Goal: Find specific page/section: Find specific page/section

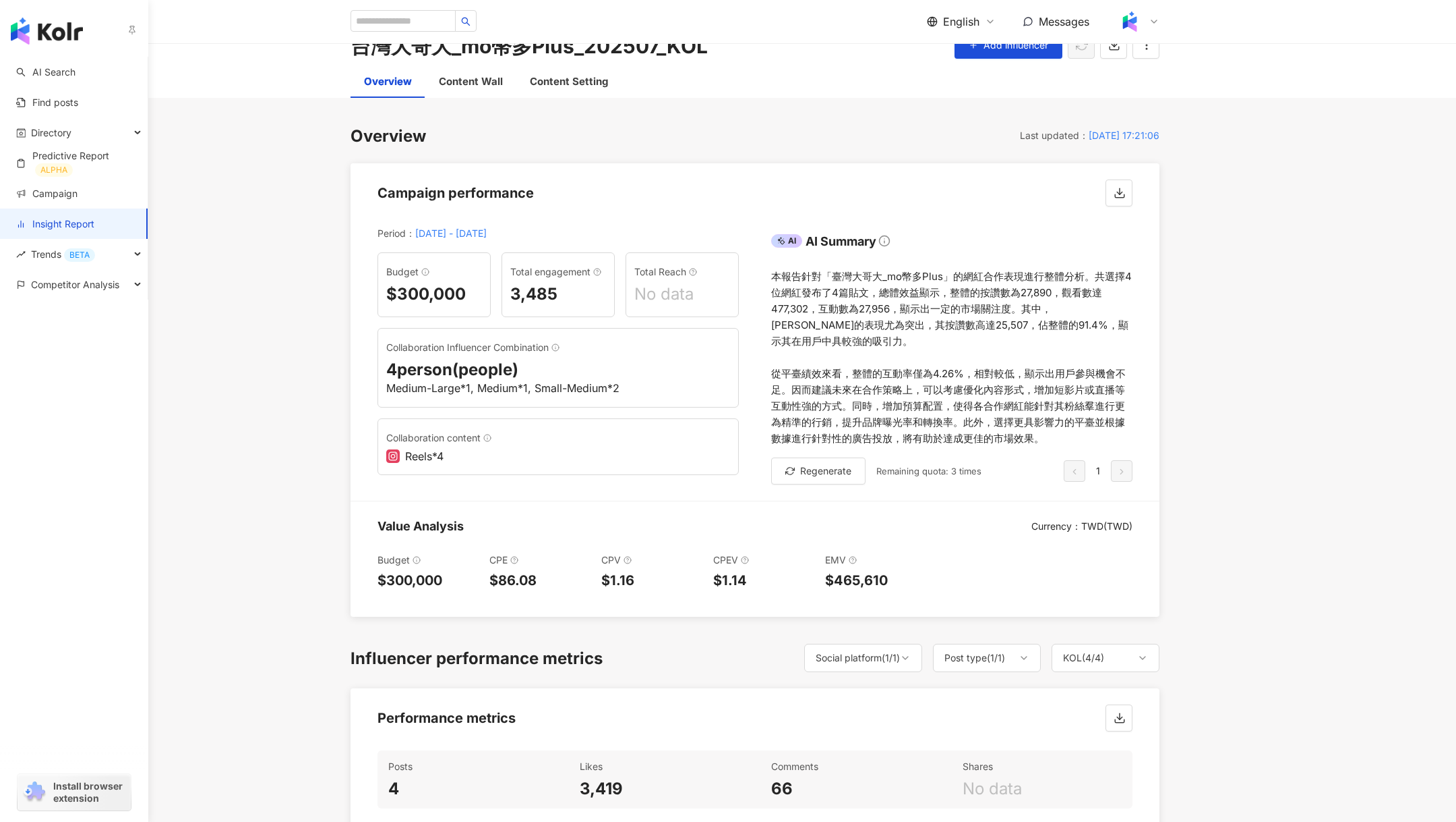
click at [53, 228] on link "Insight Report" at bounding box center [56, 224] width 78 height 14
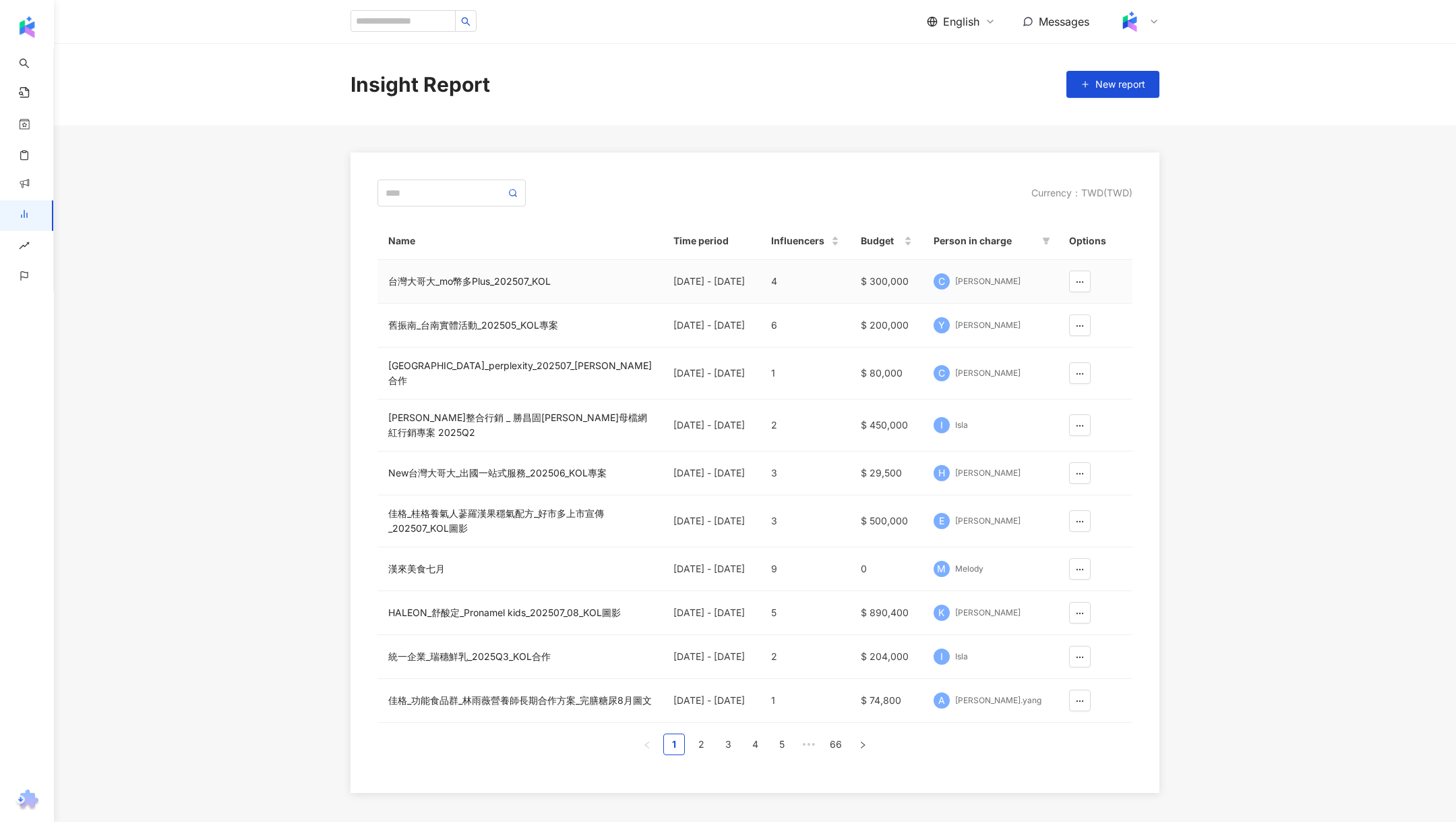
click at [424, 288] on div "台灣大哥大_mo幣多Plus_202507_KOL" at bounding box center [520, 281] width 264 height 15
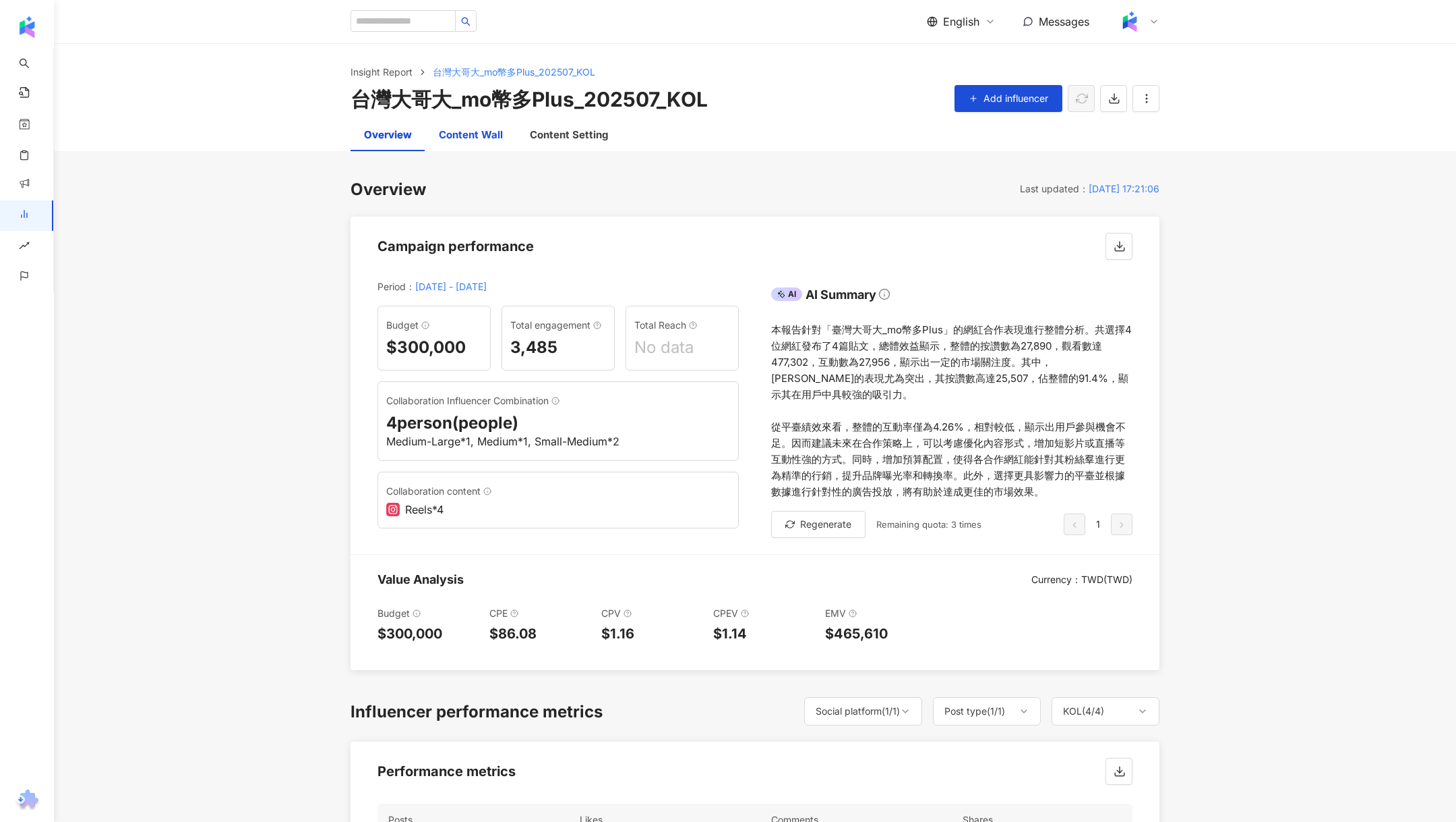
click at [443, 130] on div "Content Wall" at bounding box center [470, 135] width 64 height 16
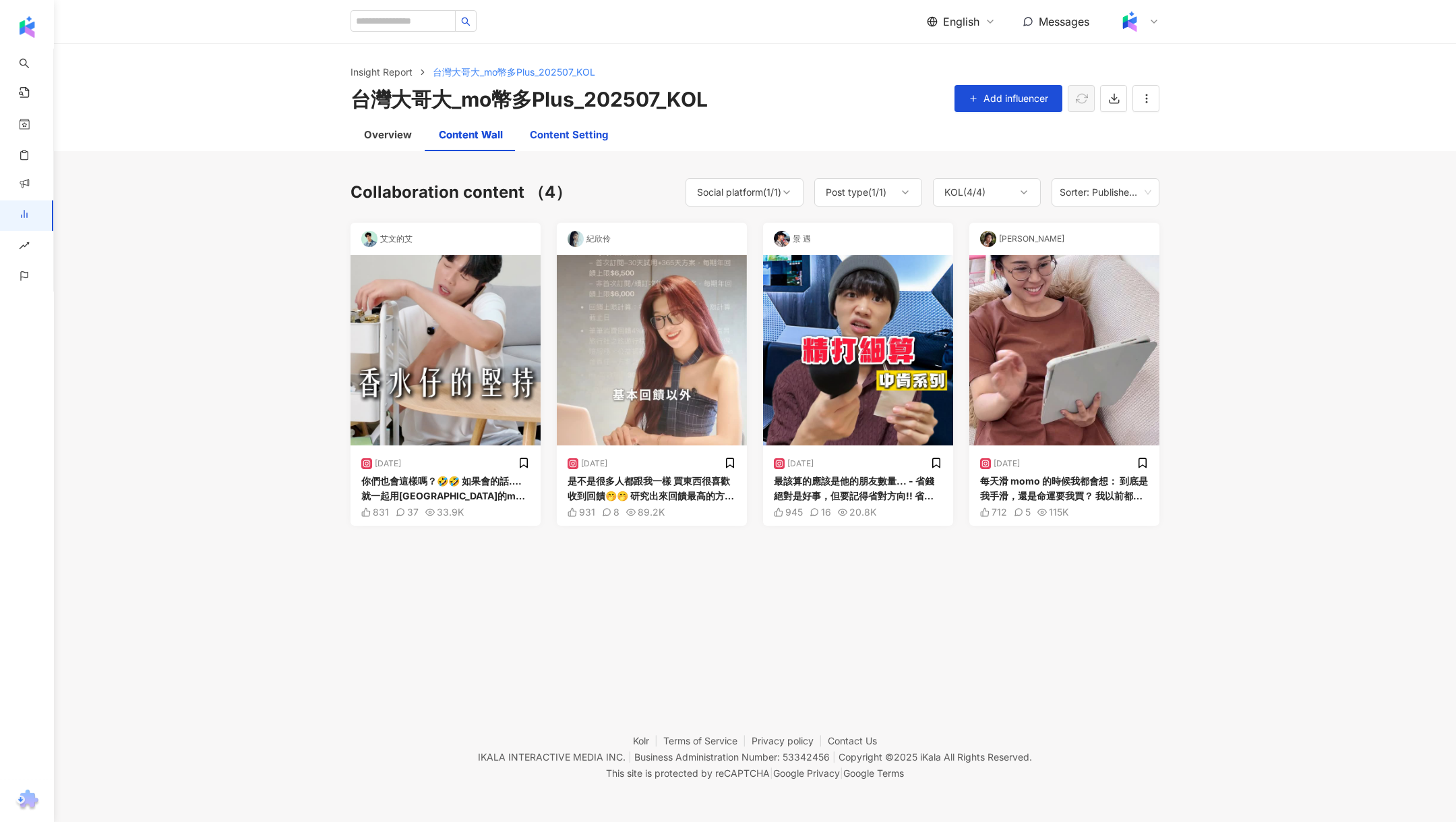
click at [567, 132] on div "Content Setting" at bounding box center [569, 135] width 78 height 16
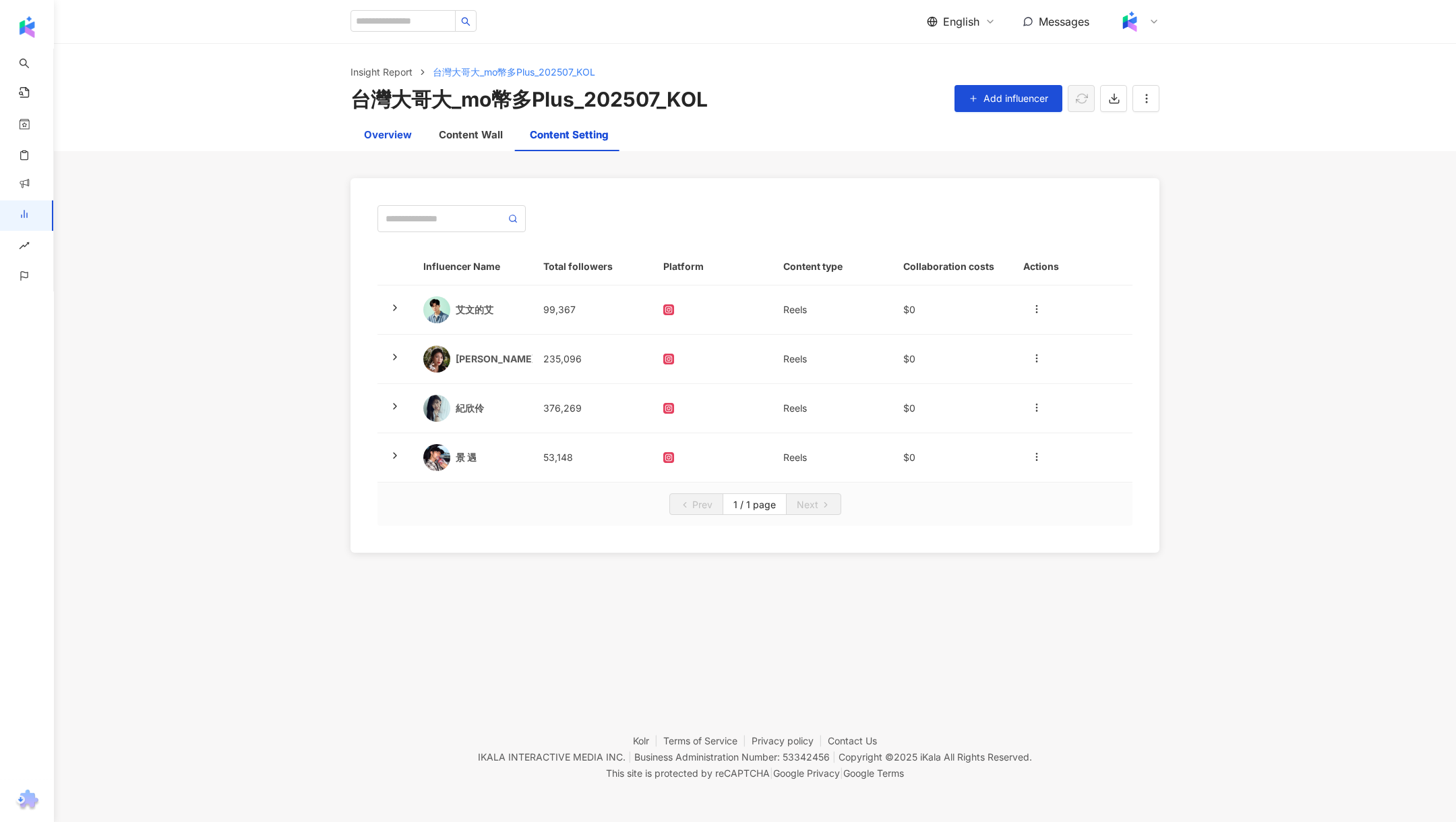
click at [389, 128] on div "Overview" at bounding box center [388, 135] width 48 height 16
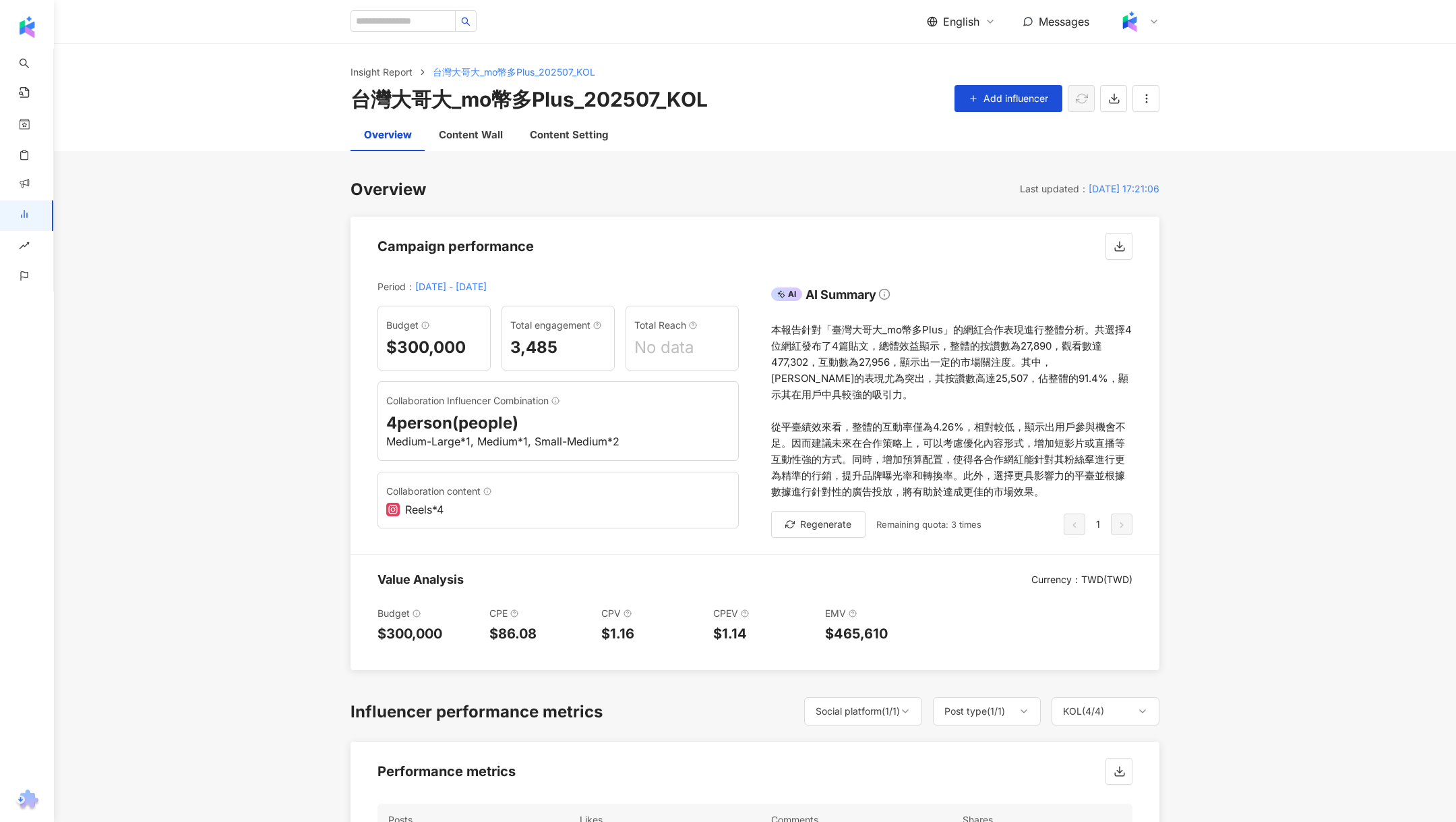
scroll to position [37, 0]
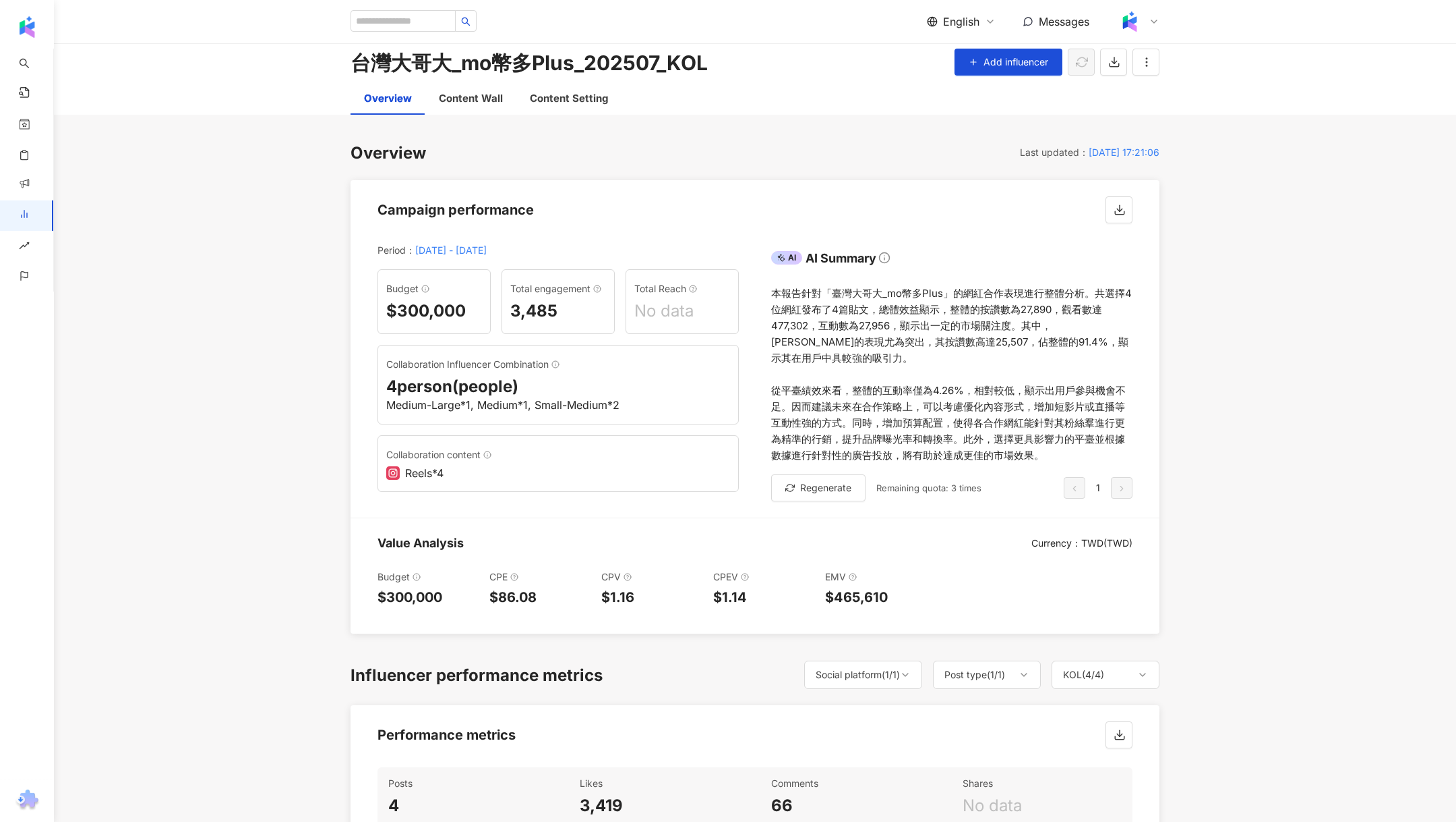
drag, startPoint x: 1192, startPoint y: 150, endPoint x: 1039, endPoint y: 162, distance: 153.5
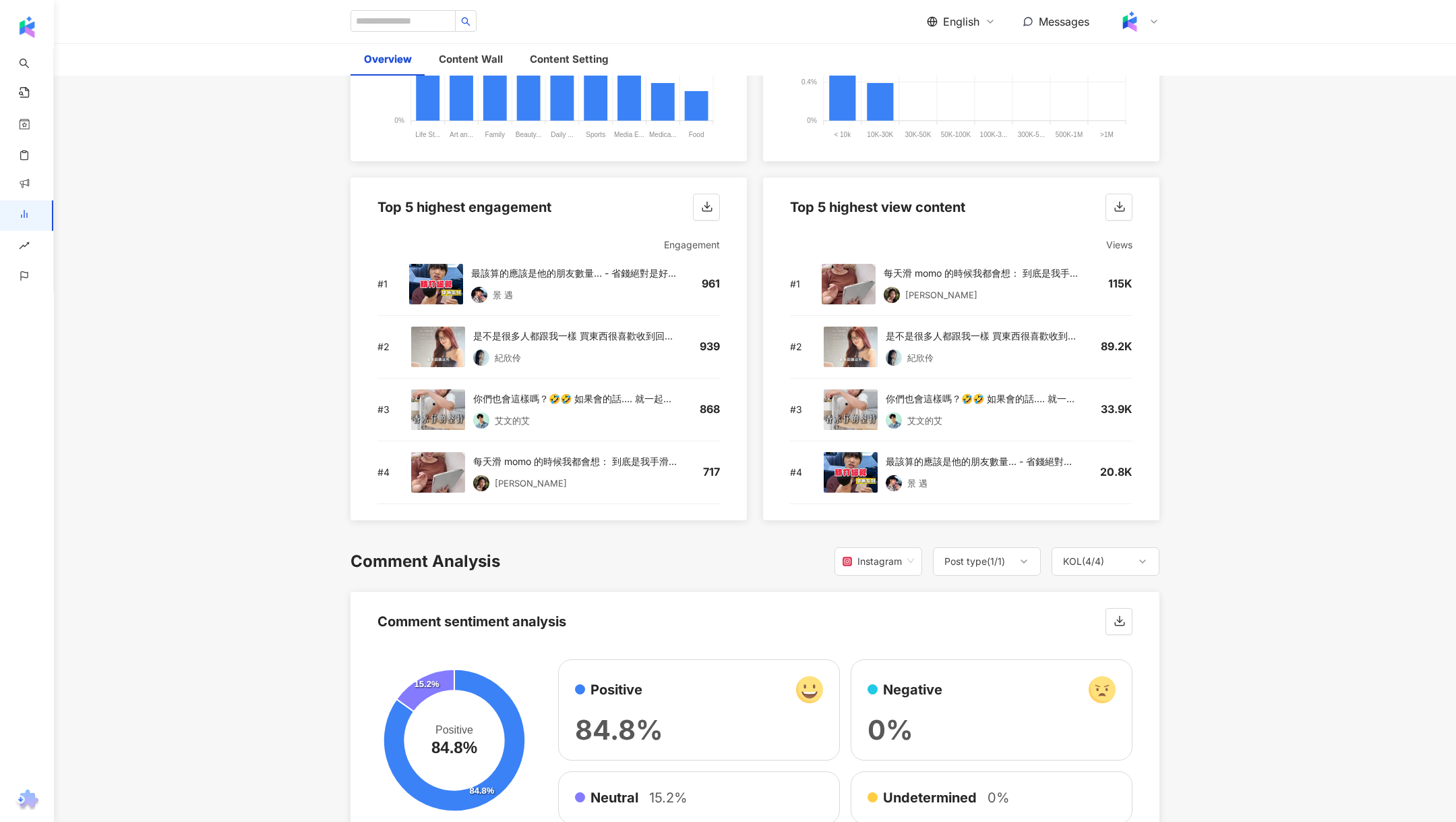
scroll to position [2175, 0]
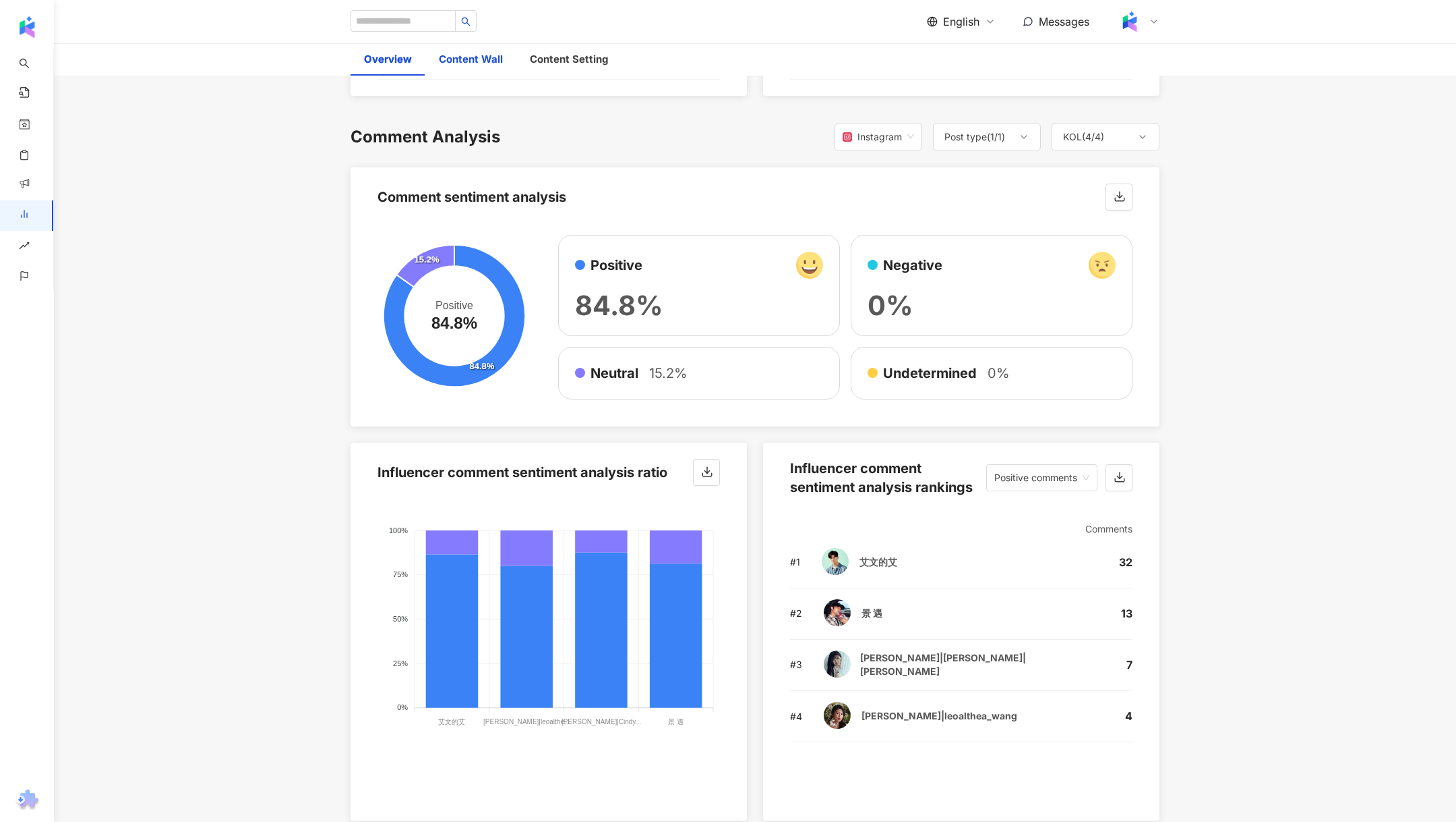
click at [468, 55] on div "Content Wall" at bounding box center [470, 60] width 64 height 16
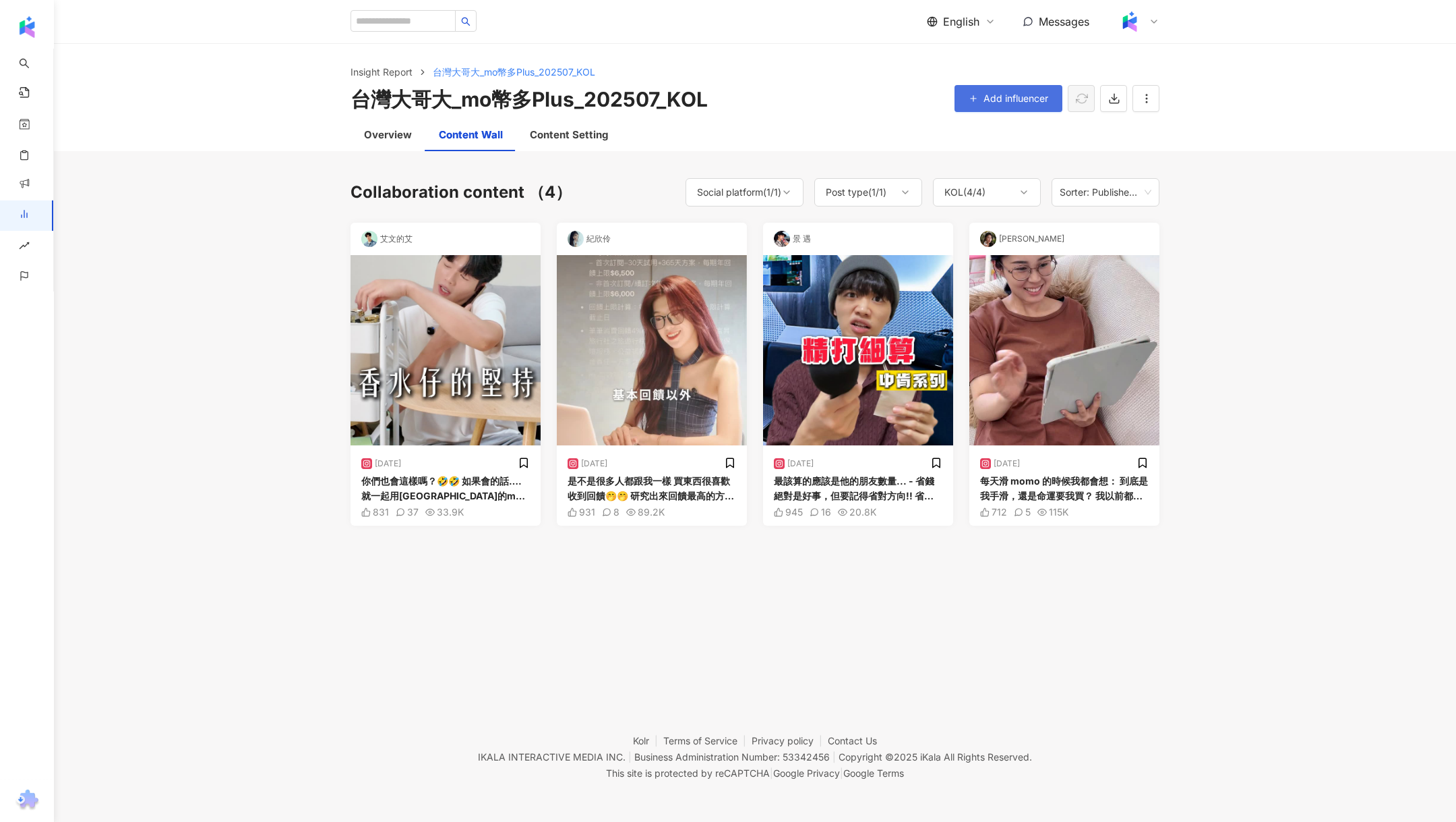
click at [1012, 88] on button "Add influencer" at bounding box center [1009, 98] width 108 height 27
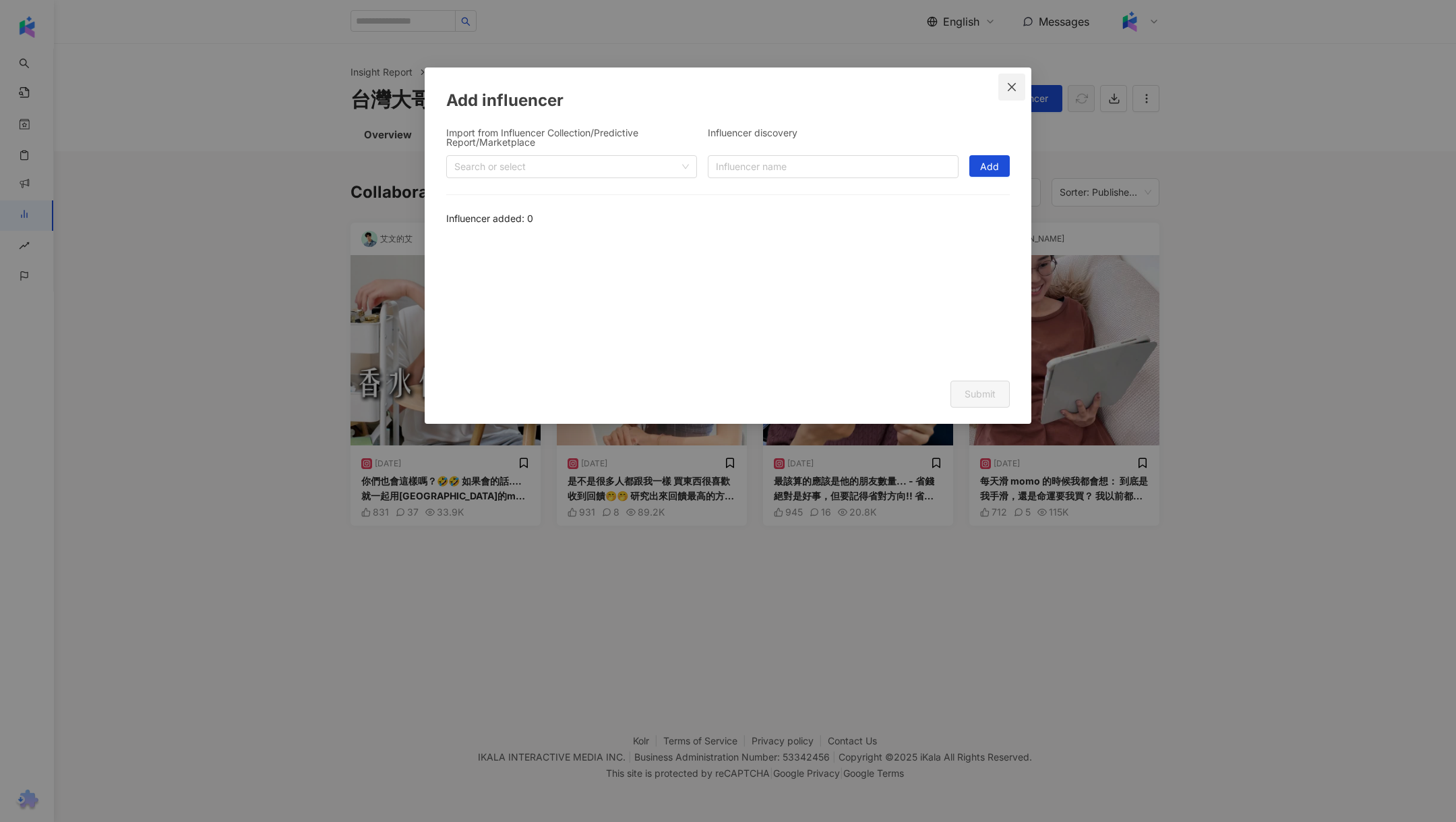
click at [1003, 87] on span "Close" at bounding box center [1012, 87] width 27 height 11
